Goal: Find specific page/section: Find specific page/section

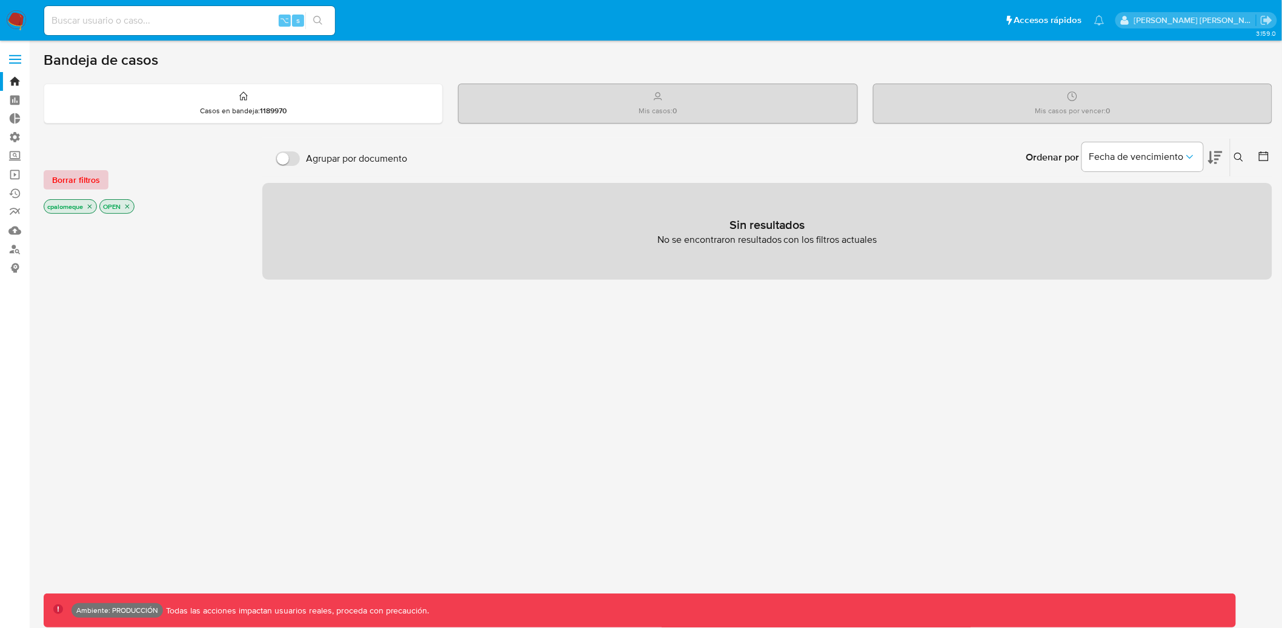
click at [52, 182] on span "Borrar filtros" at bounding box center [76, 179] width 48 height 17
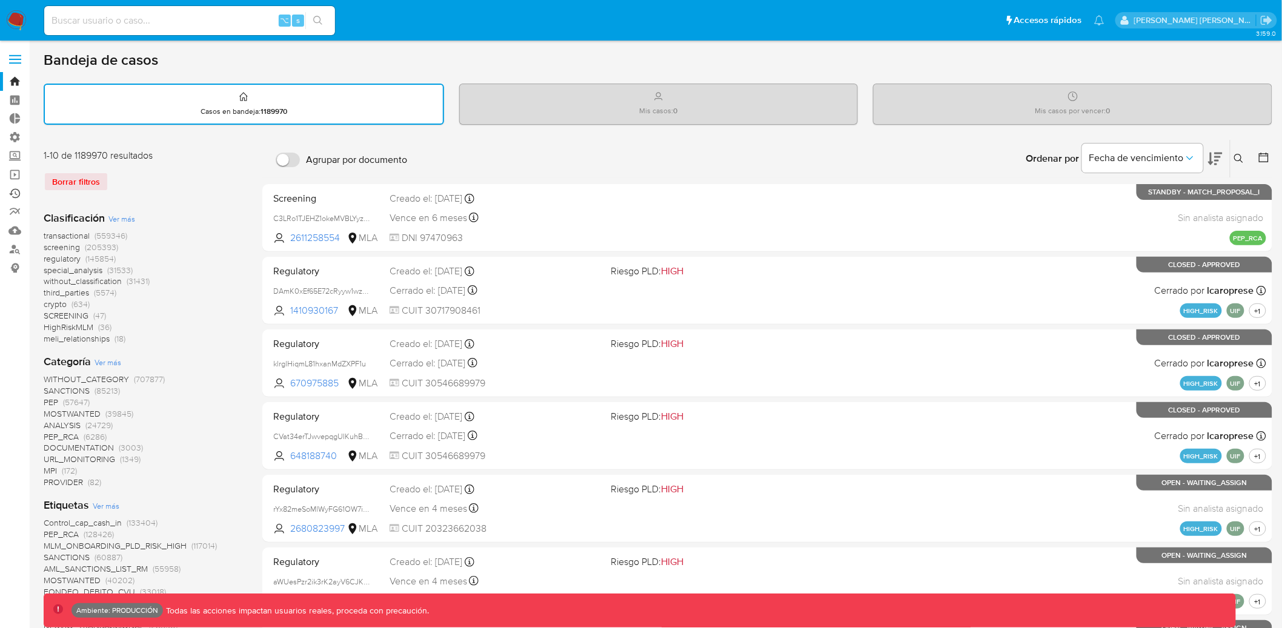
click at [18, 193] on link "Ejecuciones automáticas" at bounding box center [72, 193] width 144 height 19
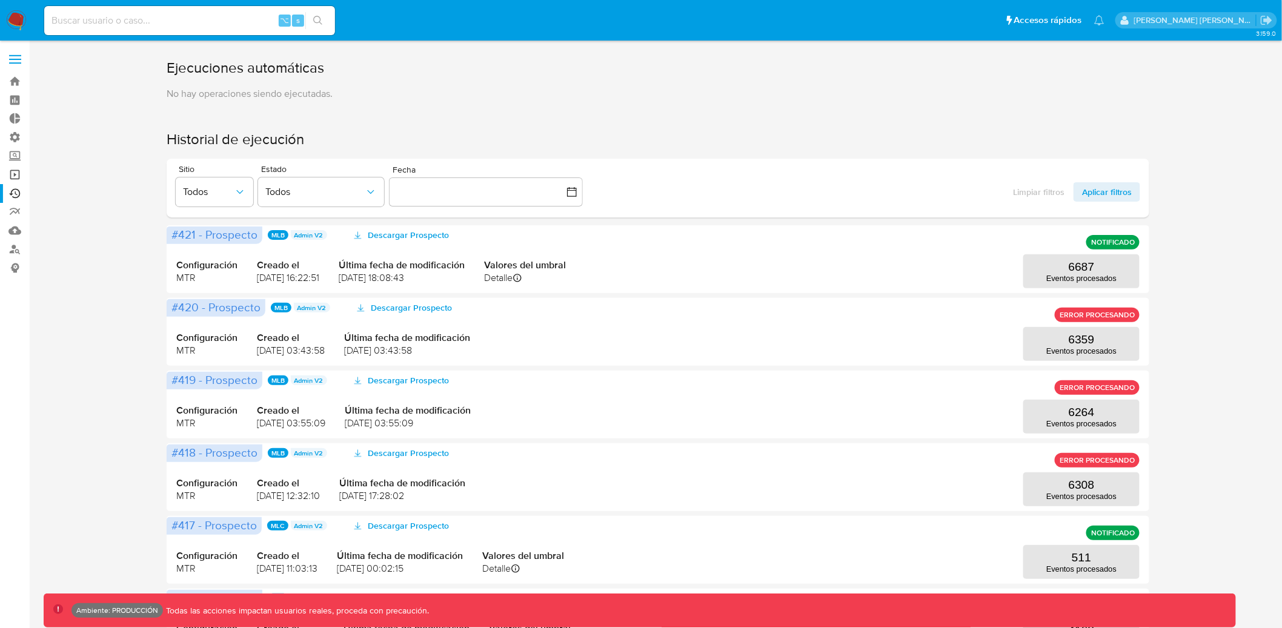
click at [16, 174] on link "Operaciones masivas" at bounding box center [72, 174] width 144 height 19
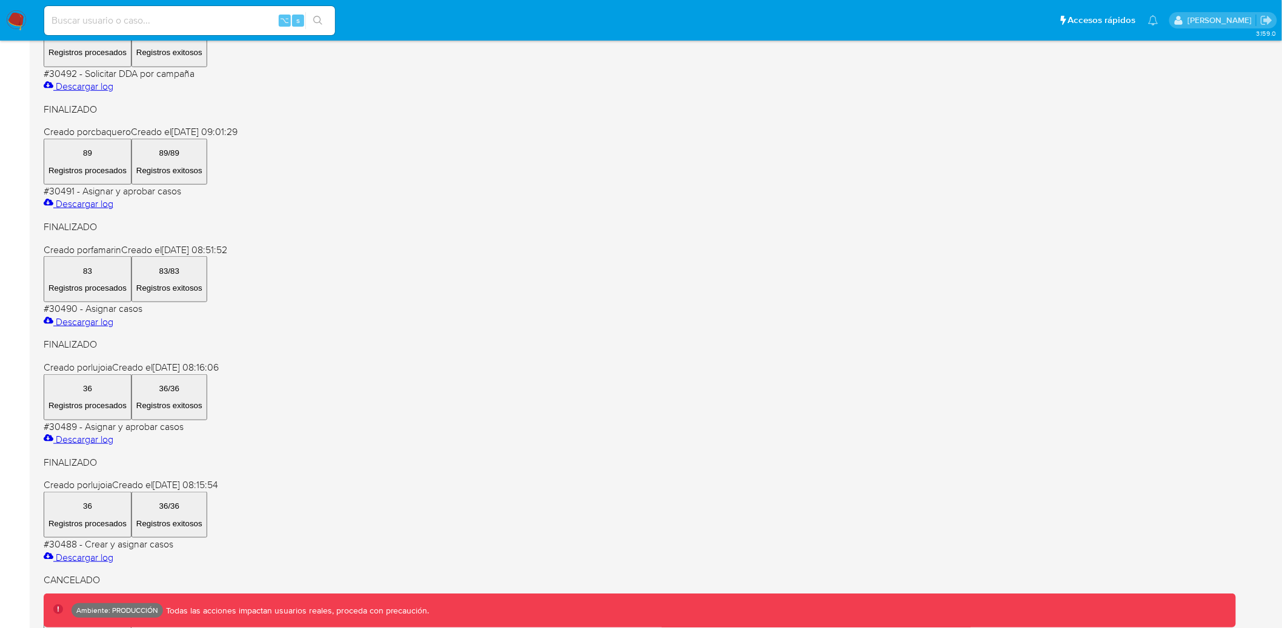
scroll to position [449, 0]
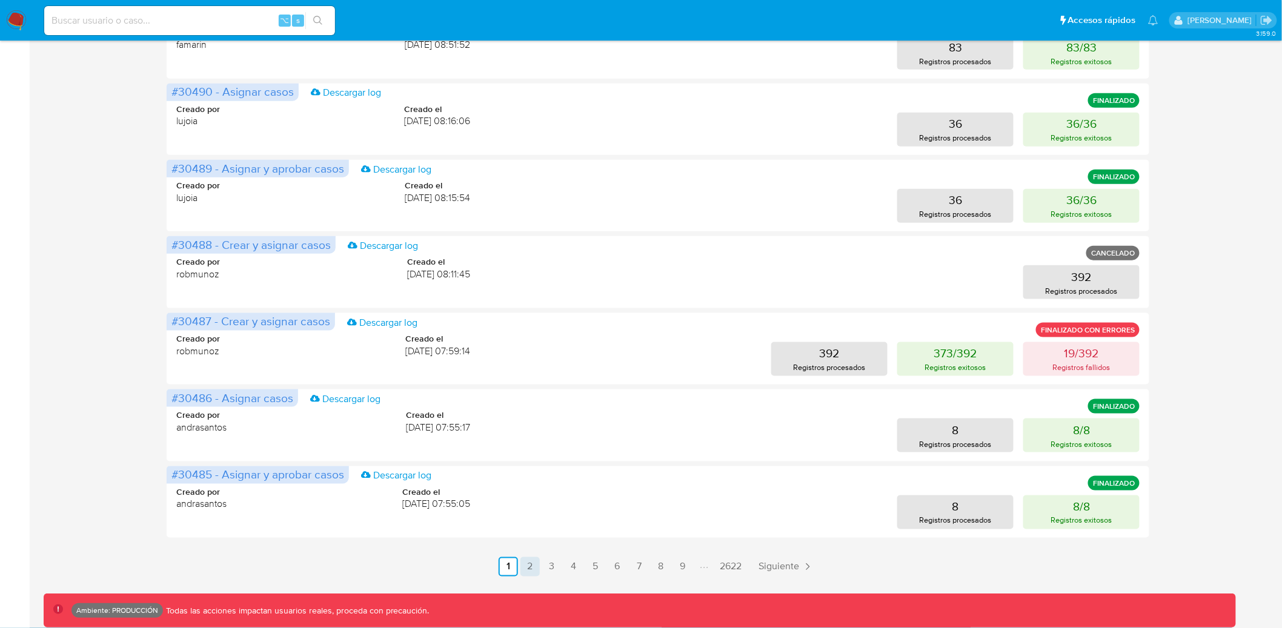
click at [531, 572] on link "2" at bounding box center [529, 566] width 19 height 19
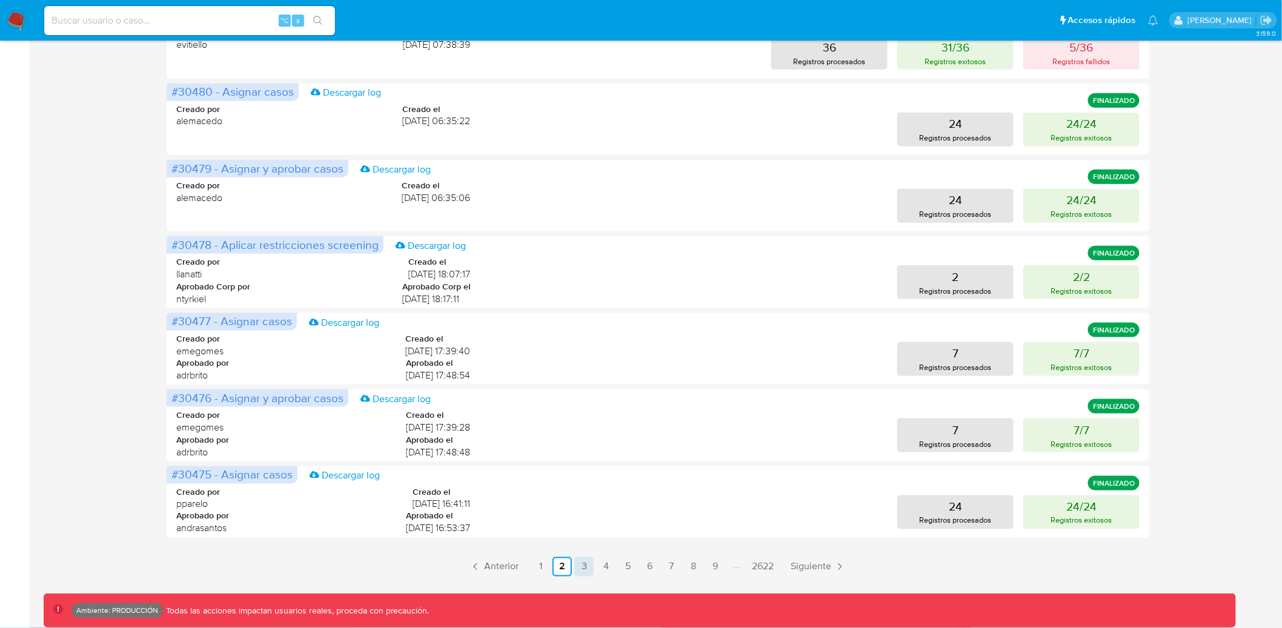
click at [585, 568] on link "3" at bounding box center [583, 566] width 19 height 19
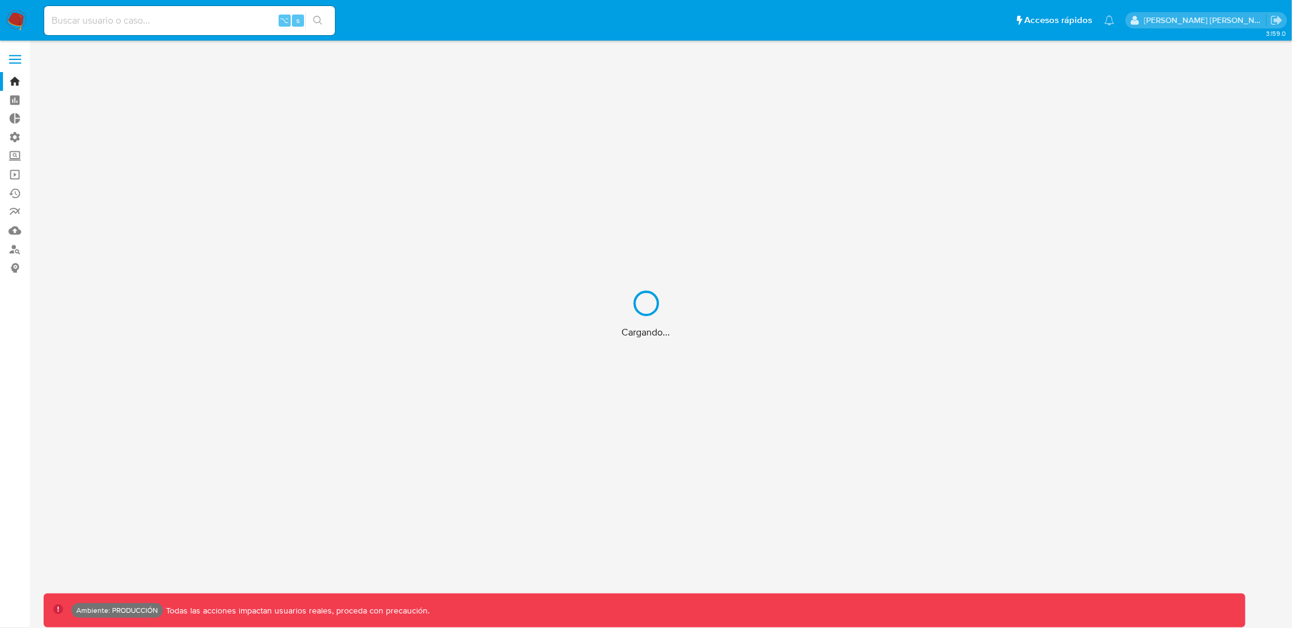
click at [177, 21] on div "Cargando..." at bounding box center [646, 314] width 1292 height 628
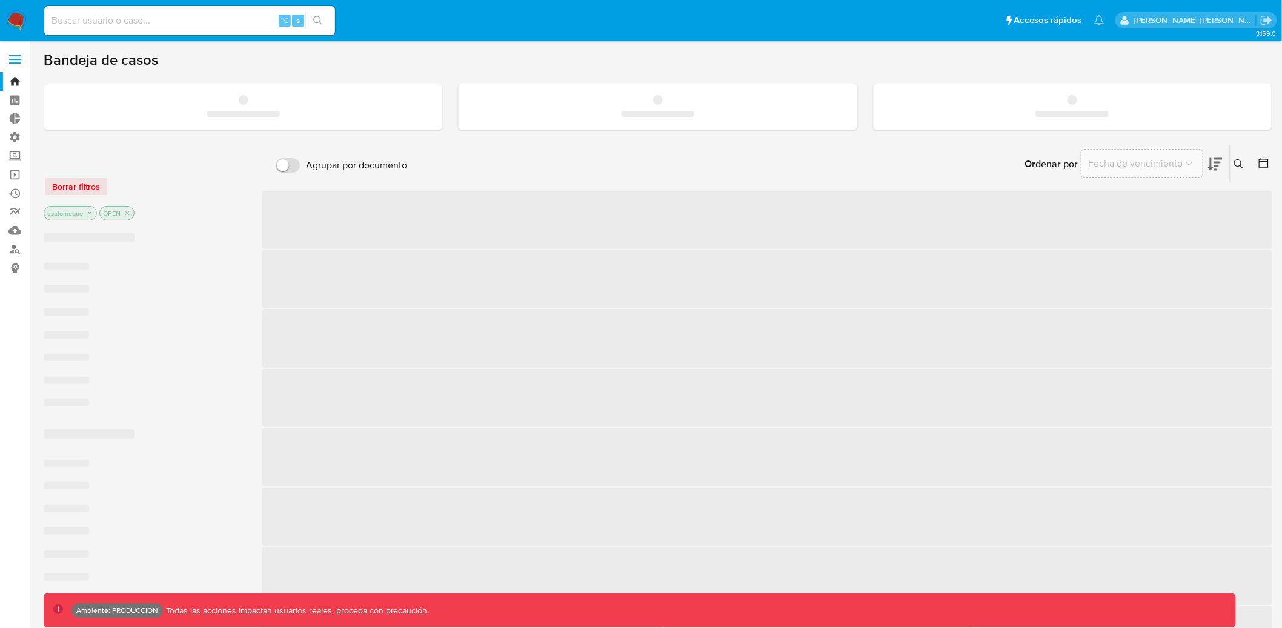
click at [170, 23] on input at bounding box center [189, 21] width 291 height 16
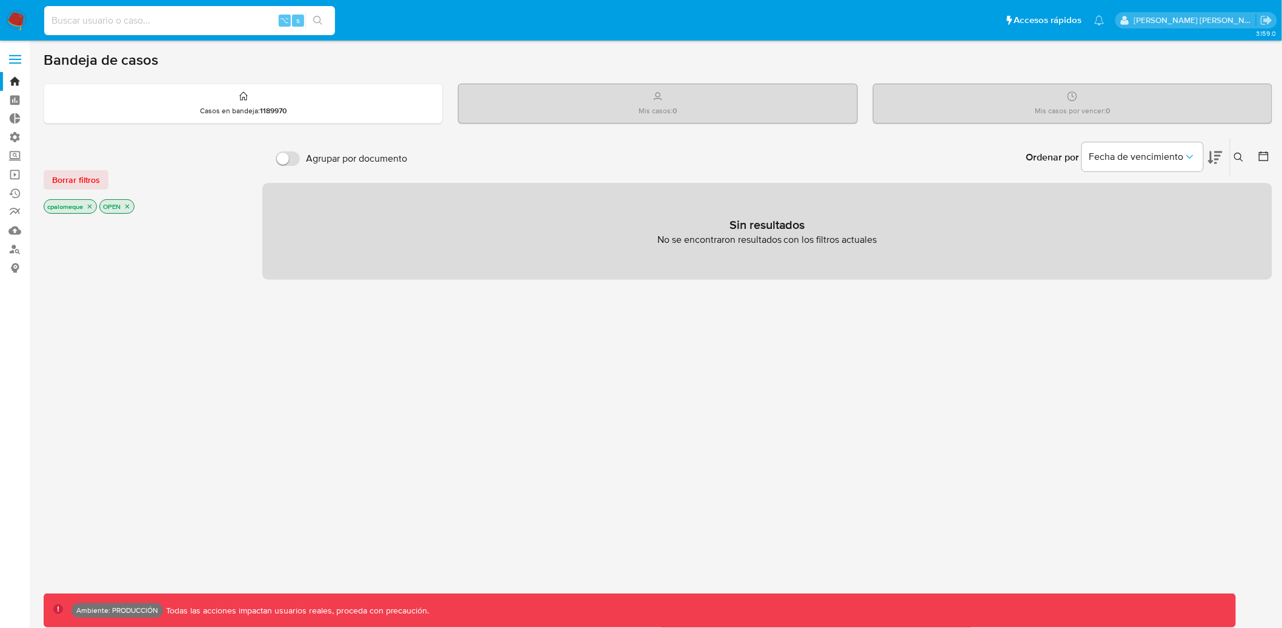
paste input "eGjDIOHSWWhWIMtbCCPvMiYg"
type input "eGjDIOHSWWhWIMtbCCPvMiYg"
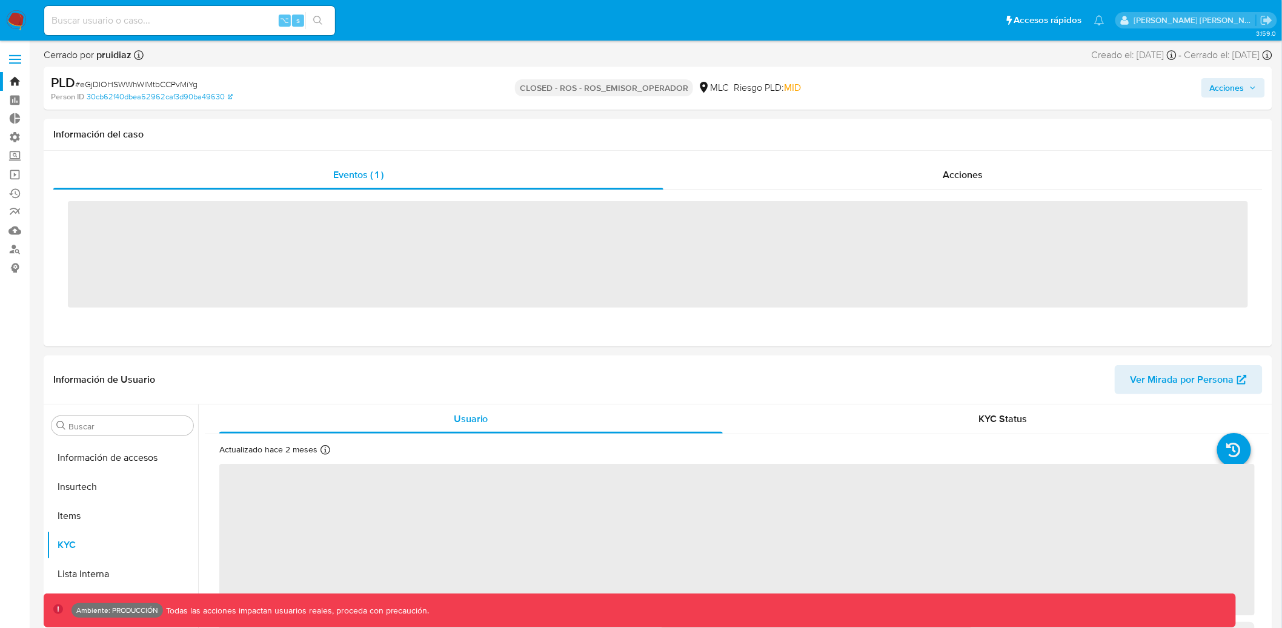
scroll to position [511, 0]
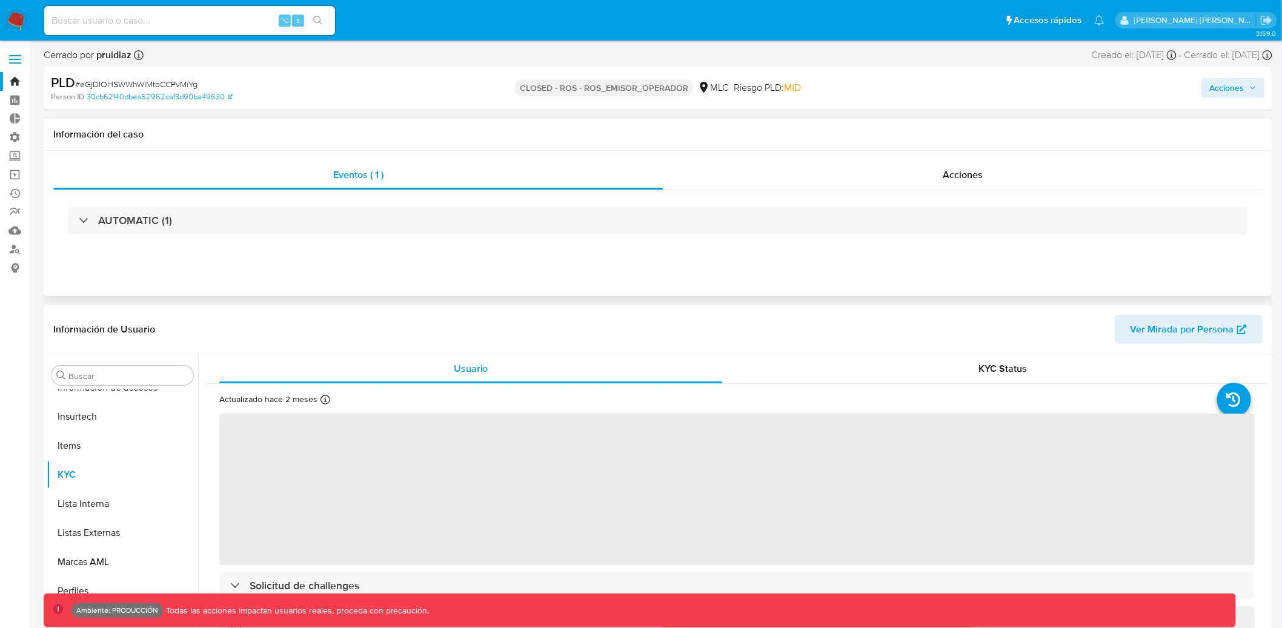
select select "10"
